Goal: Find specific page/section: Find specific page/section

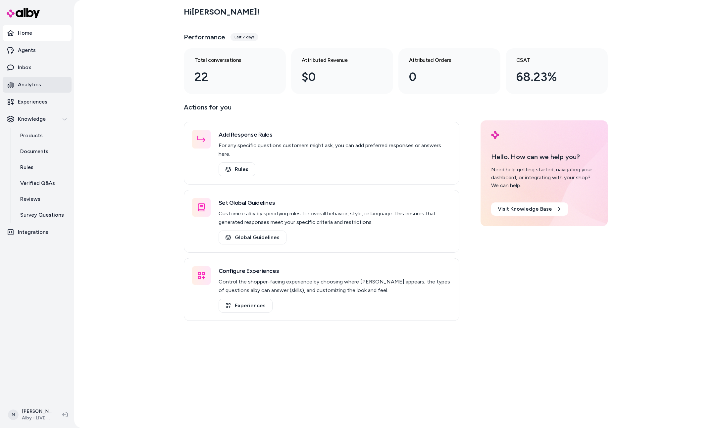
click at [50, 89] on link "Analytics" at bounding box center [37, 85] width 69 height 16
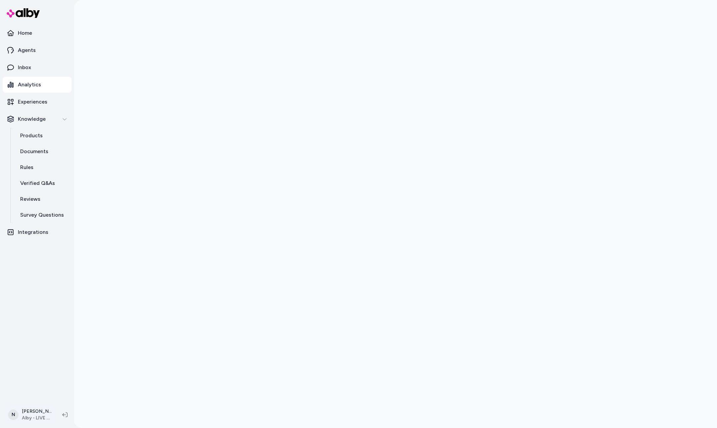
click at [40, 416] on html "Home Agents Inbox Analytics Experiences Knowledge Products Documents Rules Veri…" at bounding box center [358, 214] width 717 height 428
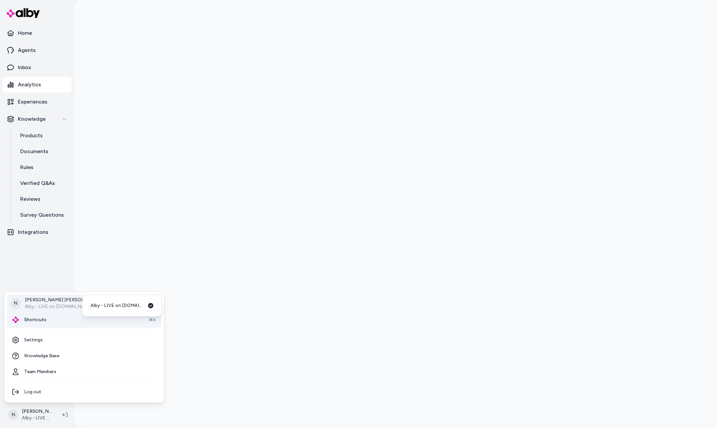
click at [56, 315] on div "Shortcuts ⌘K" at bounding box center [84, 320] width 154 height 16
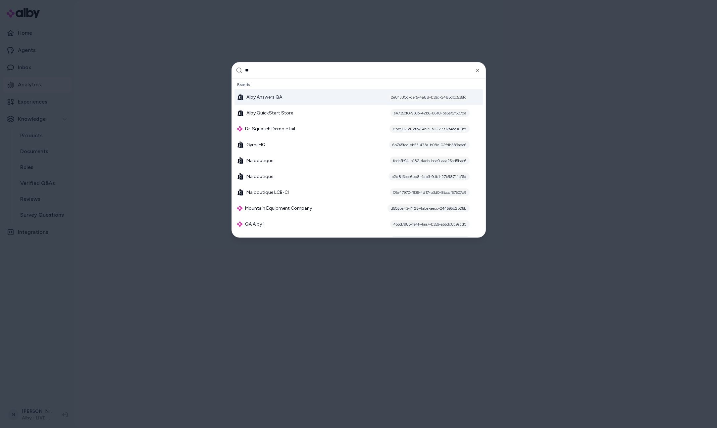
type input "***"
